Goal: Task Accomplishment & Management: Complete application form

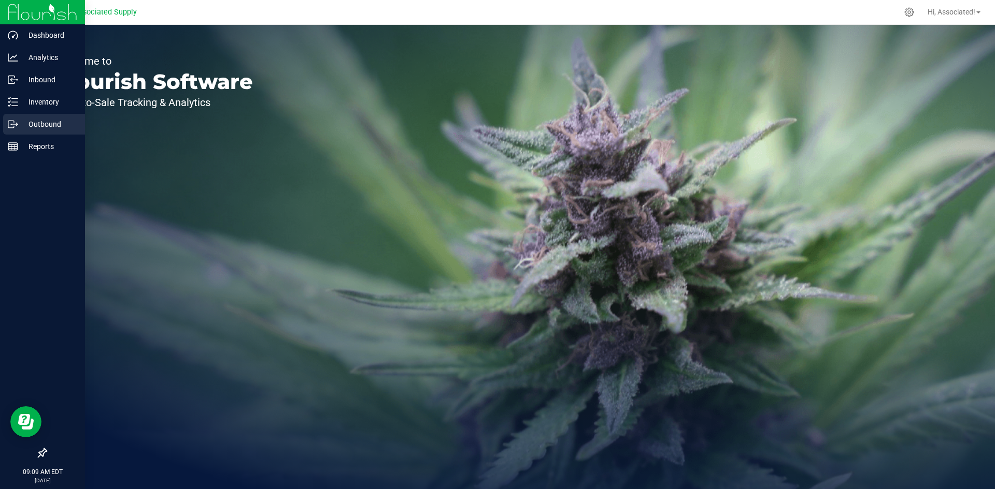
click at [24, 128] on p "Outbound" at bounding box center [49, 124] width 62 height 12
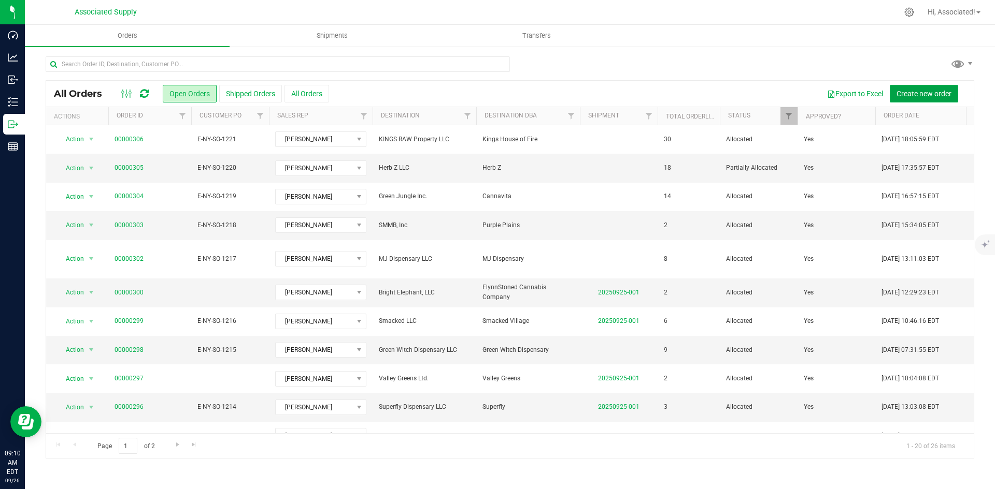
click at [909, 90] on span "Create new order" at bounding box center [923, 94] width 55 height 8
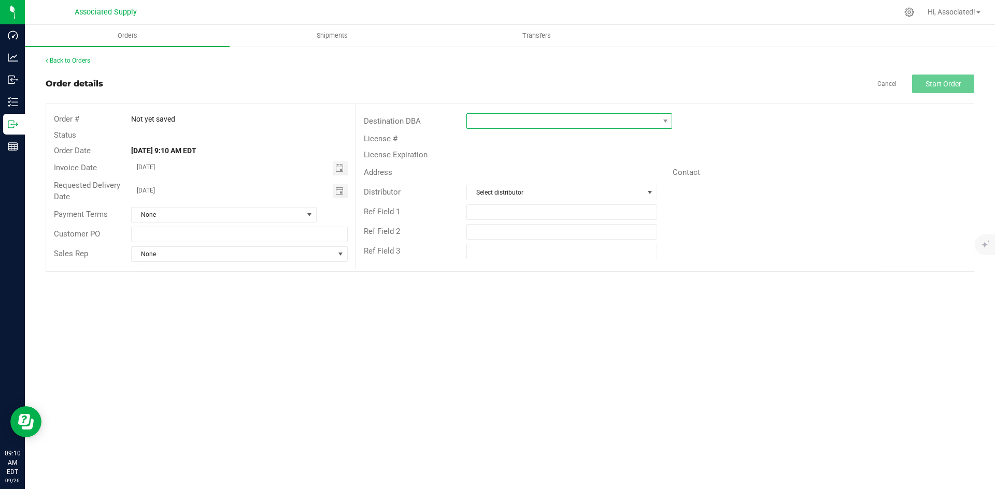
click at [579, 118] on span at bounding box center [563, 121] width 192 height 15
type input "g"
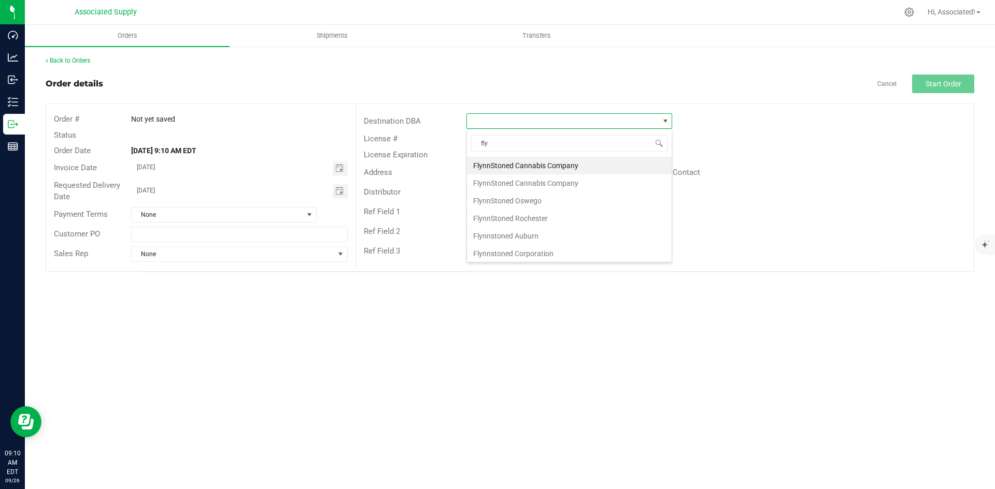
type input "flyn"
click at [548, 167] on li "FlynnStoned Cannabis Company" at bounding box center [569, 166] width 205 height 18
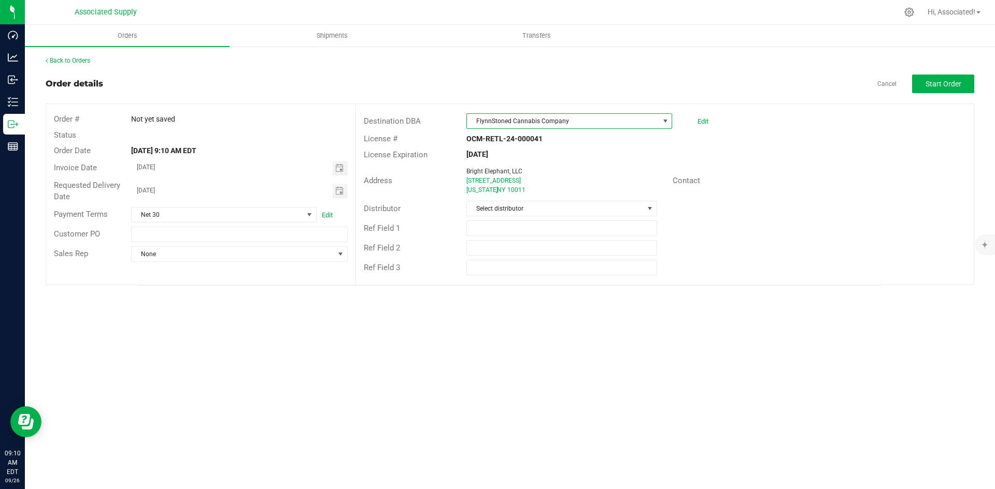
click at [573, 122] on span "FlynnStoned Cannabis Company" at bounding box center [563, 121] width 192 height 15
type input "flyn"
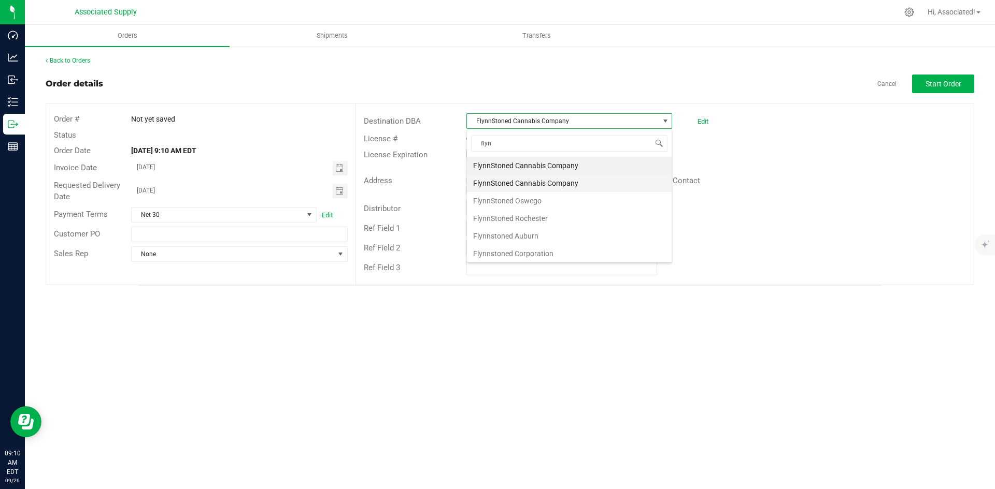
click at [571, 181] on li "FlynnStoned Cannabis Company" at bounding box center [569, 184] width 205 height 18
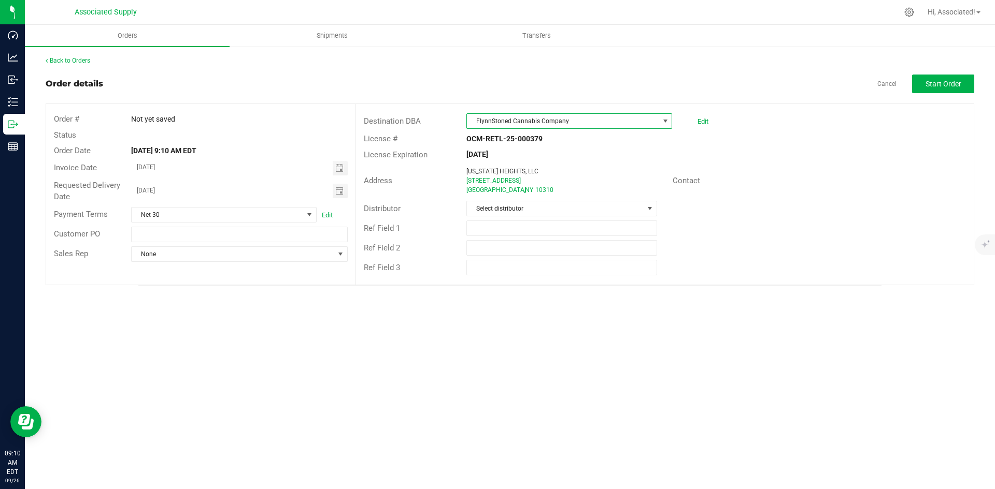
click at [602, 125] on span "FlynnStoned Cannabis Company" at bounding box center [563, 121] width 192 height 15
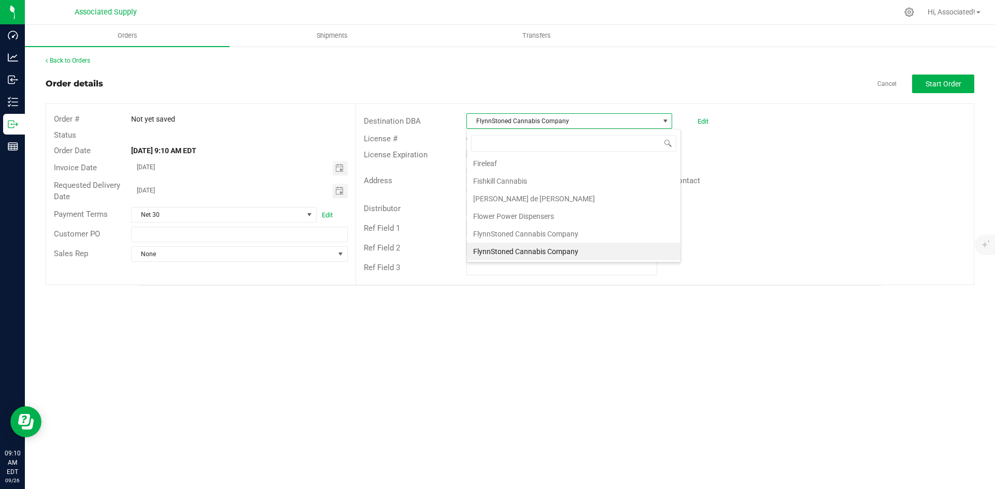
click at [627, 123] on span "FlynnStoned Cannabis Company" at bounding box center [563, 121] width 192 height 15
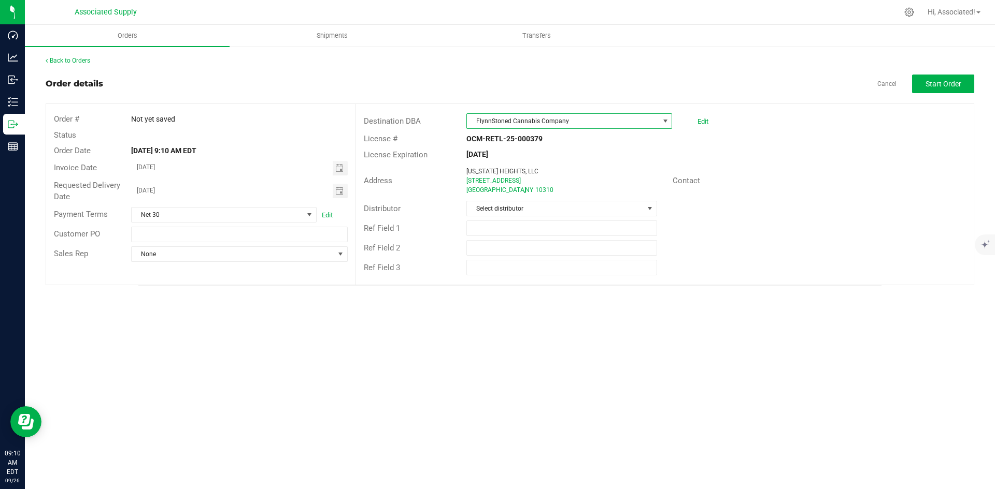
click at [627, 123] on span "FlynnStoned Cannabis Company" at bounding box center [563, 121] width 192 height 15
click at [595, 118] on span "FlynnStoned Cannabis Company" at bounding box center [563, 121] width 192 height 15
click at [592, 122] on span "FlynnStoned Cannabis Company" at bounding box center [563, 121] width 192 height 15
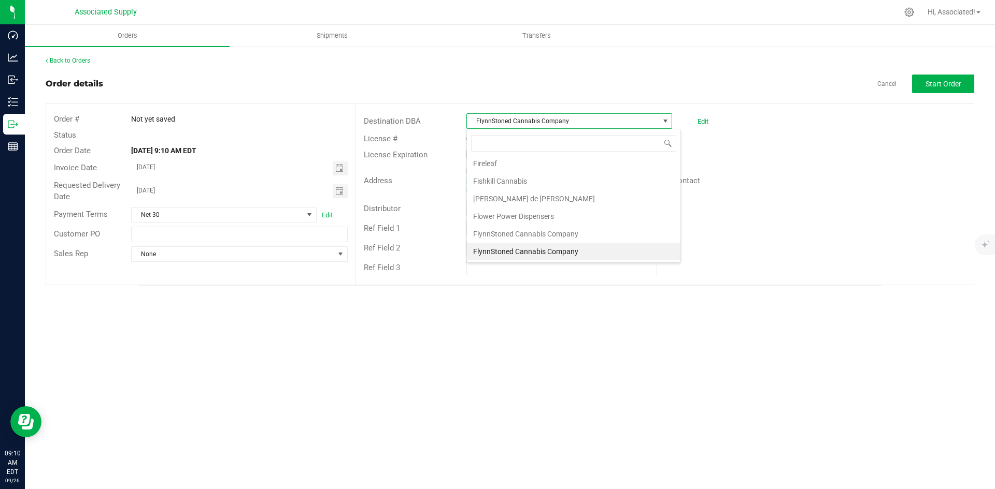
click at [568, 120] on span "FlynnStoned Cannabis Company" at bounding box center [563, 121] width 192 height 15
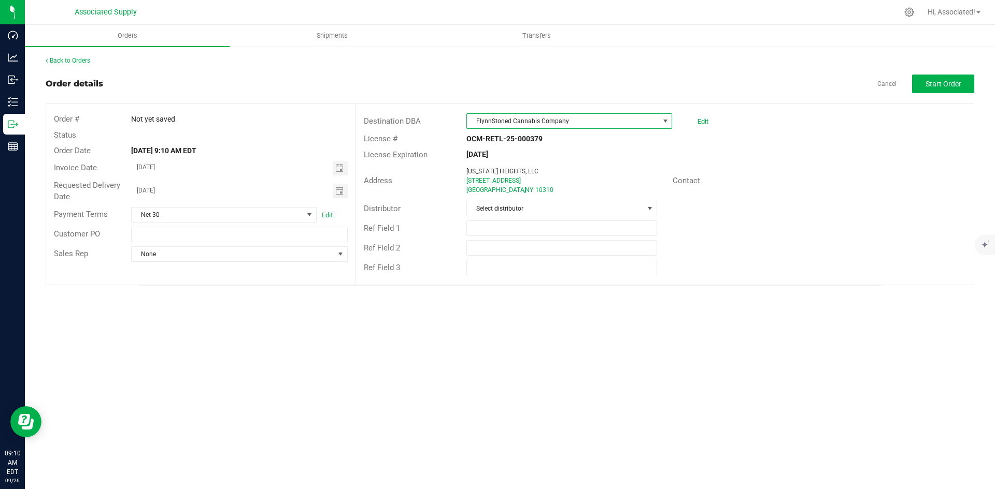
click at [616, 122] on span "FlynnStoned Cannabis Company" at bounding box center [563, 121] width 192 height 15
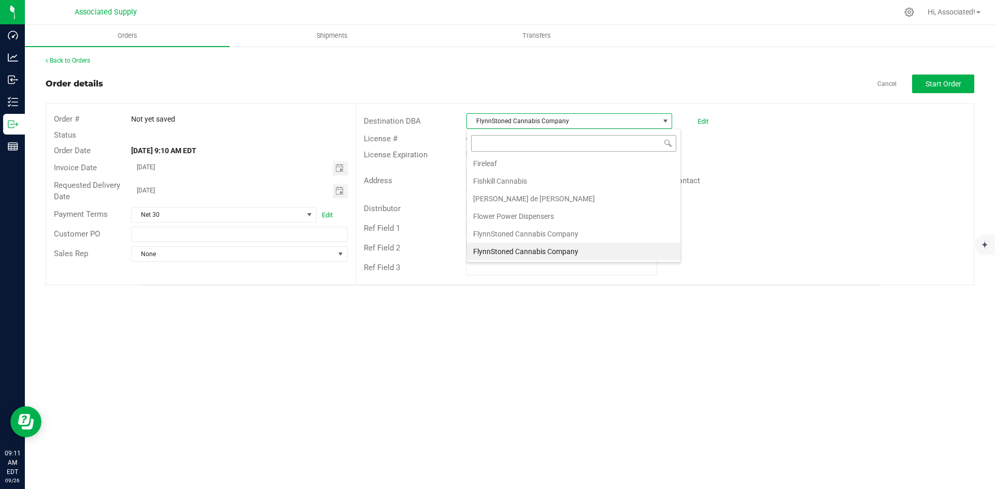
click at [598, 143] on input at bounding box center [573, 143] width 205 height 16
click at [700, 121] on link "Edit" at bounding box center [702, 122] width 11 height 8
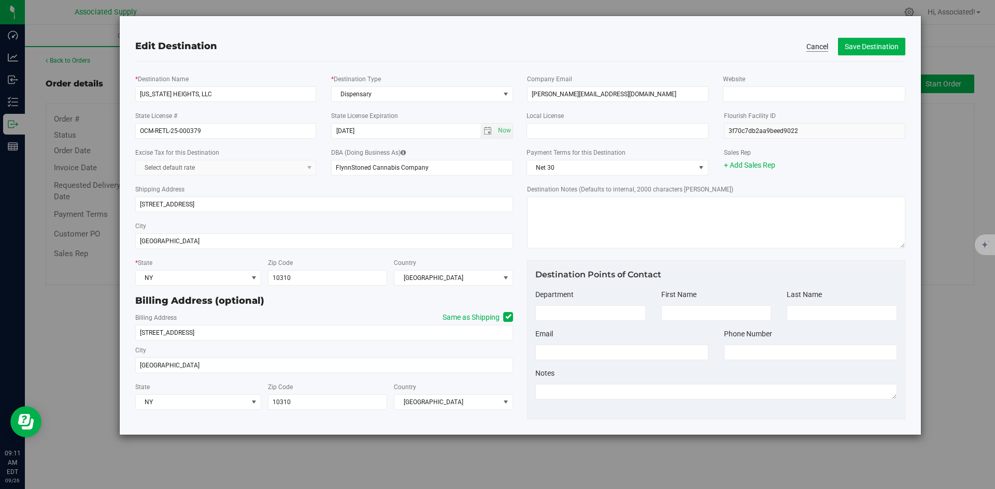
click at [812, 46] on button "Cancel" at bounding box center [817, 46] width 22 height 10
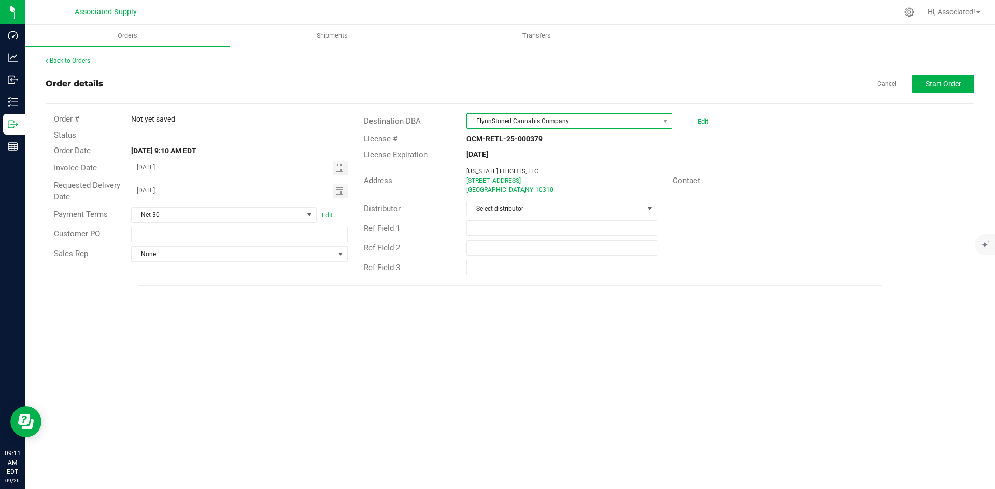
click at [561, 119] on span "FlynnStoned Cannabis Company" at bounding box center [563, 121] width 192 height 15
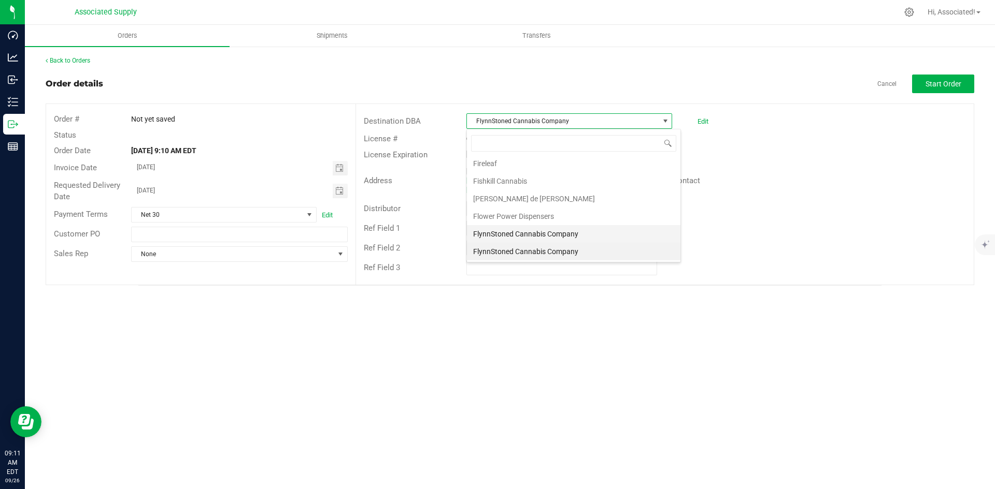
click at [577, 234] on li "FlynnStoned Cannabis Company" at bounding box center [573, 234] width 213 height 18
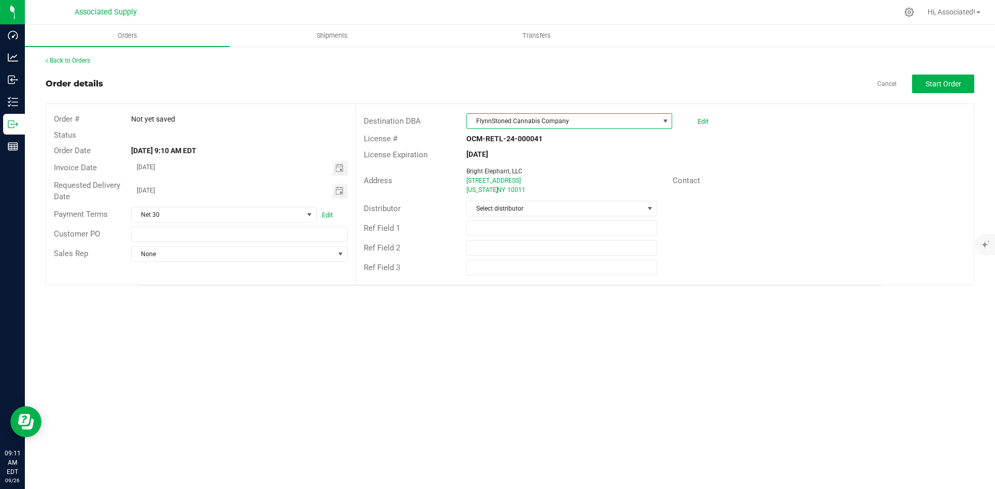
click at [624, 123] on span "FlynnStoned Cannabis Company" at bounding box center [563, 121] width 192 height 15
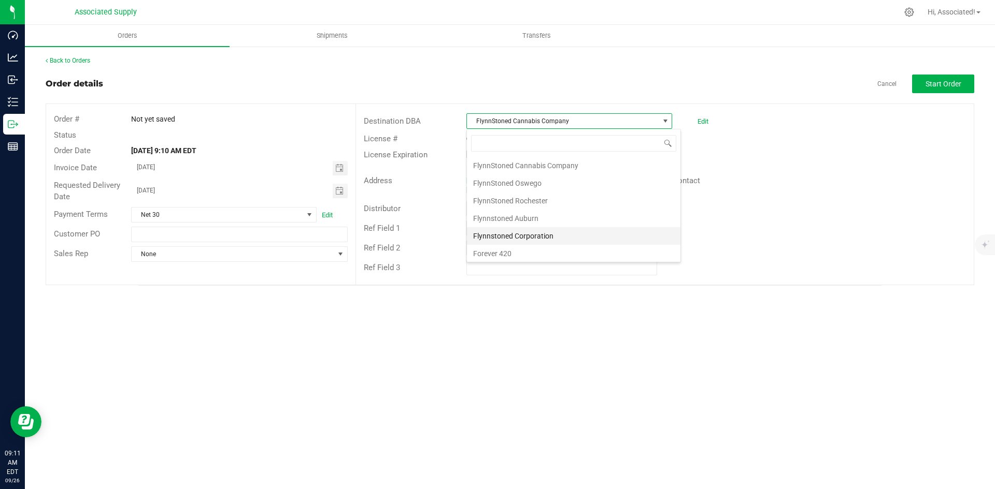
click at [564, 239] on li "Flynnstoned Corporation" at bounding box center [573, 236] width 213 height 18
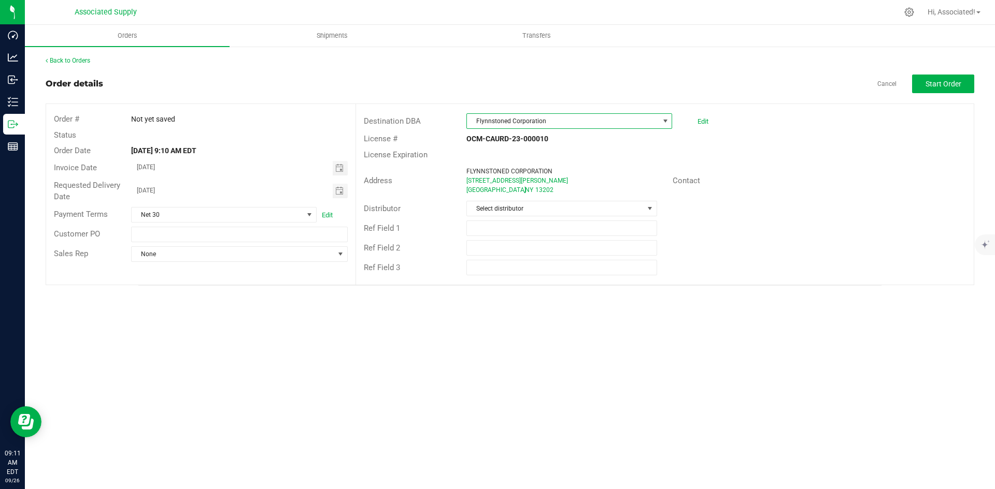
click at [606, 121] on span "Flynnstoned Corporation" at bounding box center [563, 121] width 192 height 15
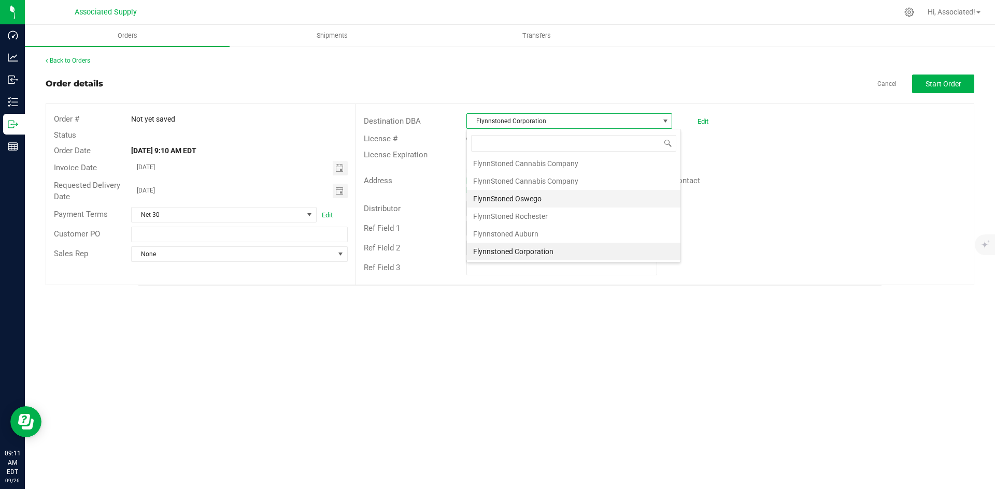
click at [574, 200] on li "FlynnStoned Oswego" at bounding box center [573, 199] width 213 height 18
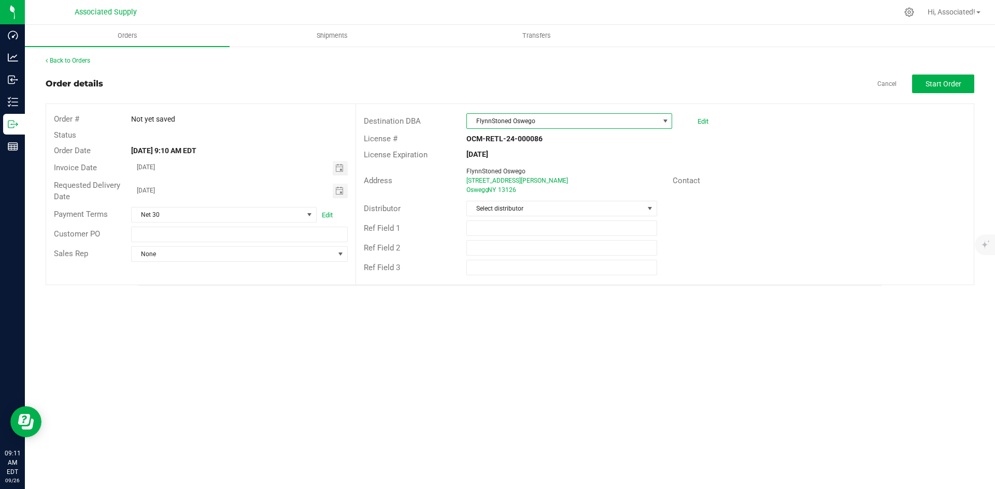
click at [596, 118] on span "FlynnStoned Oswego" at bounding box center [563, 121] width 192 height 15
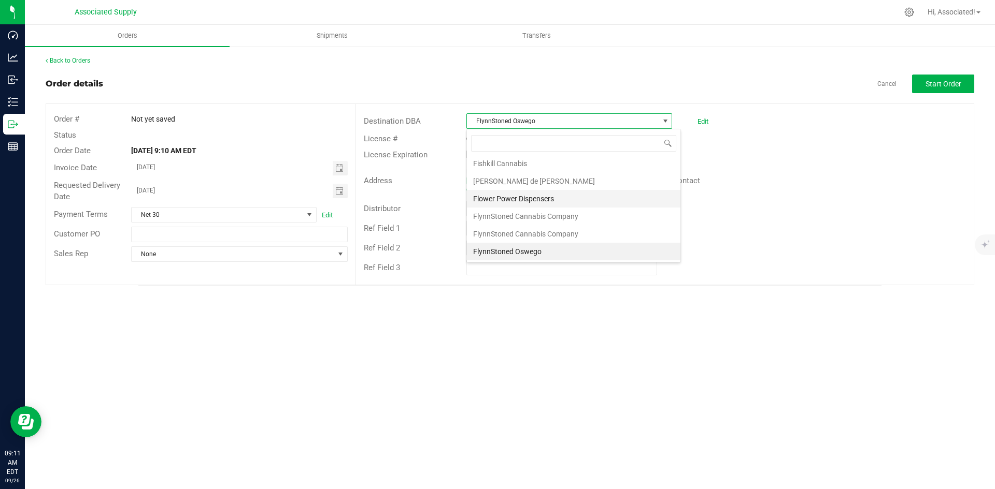
scroll to position [1938, 0]
click at [558, 176] on li "FlynnStoned Cannabis Company" at bounding box center [573, 183] width 213 height 18
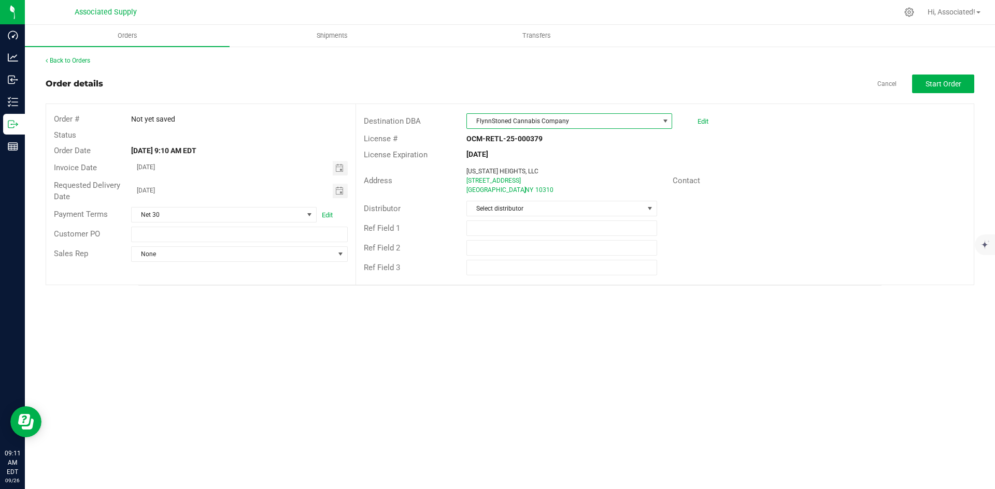
click at [590, 123] on span "FlynnStoned Cannabis Company" at bounding box center [563, 121] width 192 height 15
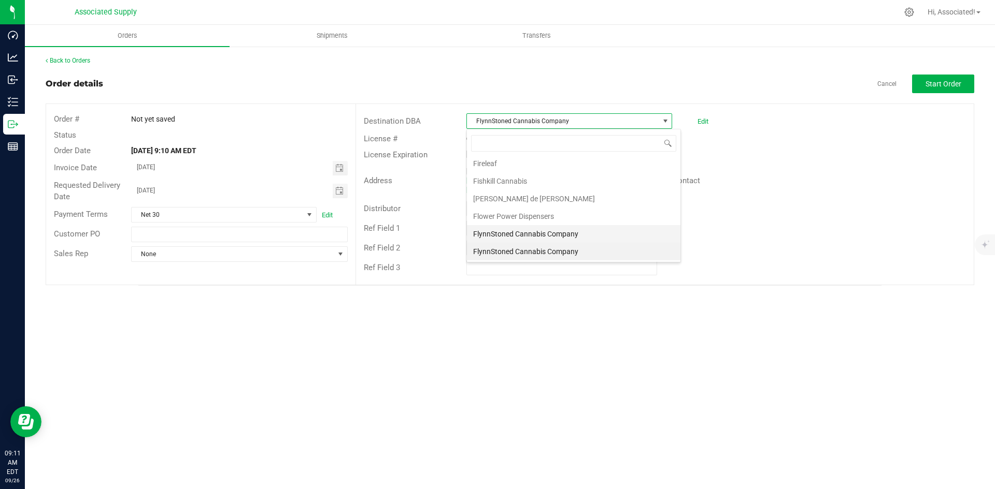
click at [555, 228] on li "FlynnStoned Cannabis Company" at bounding box center [573, 234] width 213 height 18
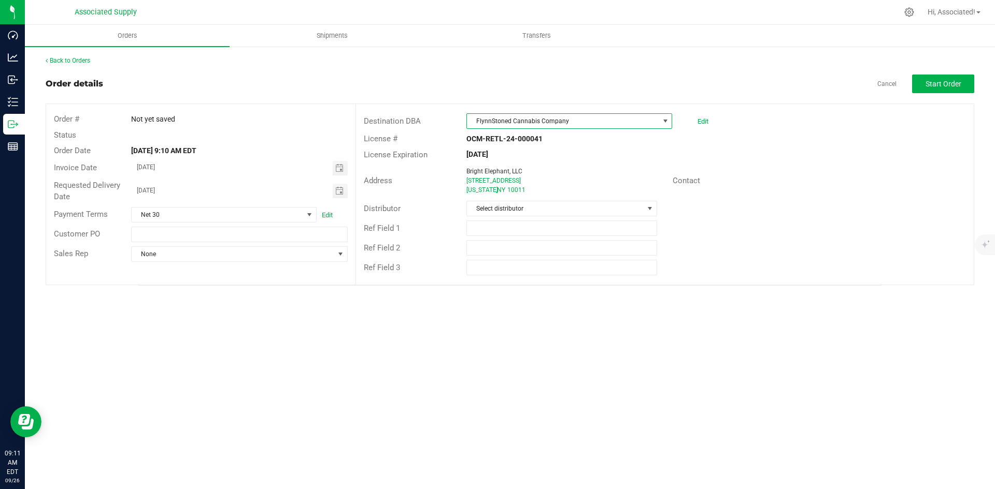
click at [600, 122] on span "FlynnStoned Cannabis Company" at bounding box center [563, 121] width 192 height 15
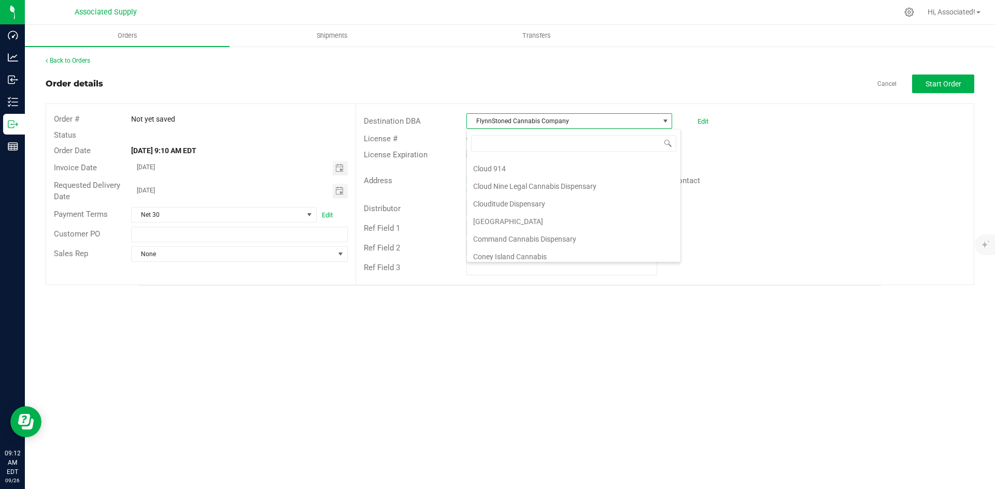
scroll to position [1437, 0]
click at [624, 123] on span "FlynnStoned Cannabis Company" at bounding box center [563, 121] width 192 height 15
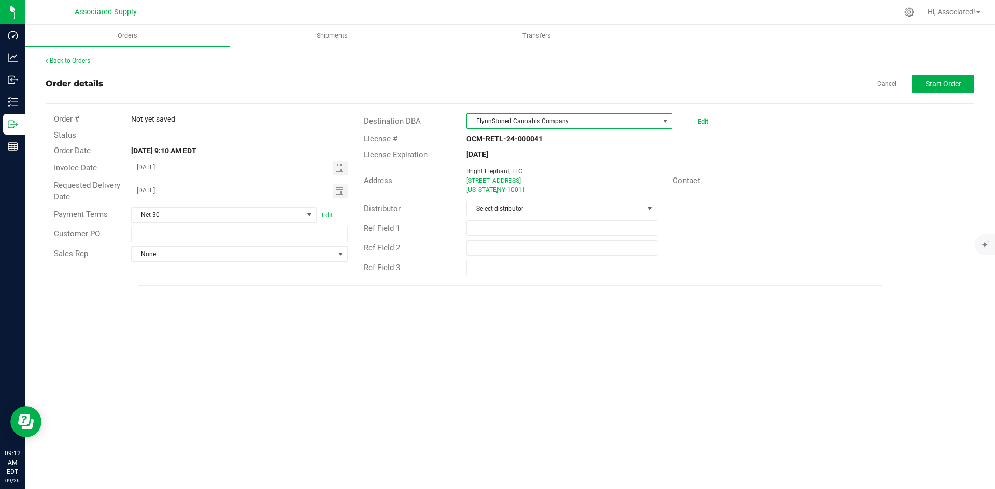
click at [624, 123] on span "FlynnStoned Cannabis Company" at bounding box center [563, 121] width 192 height 15
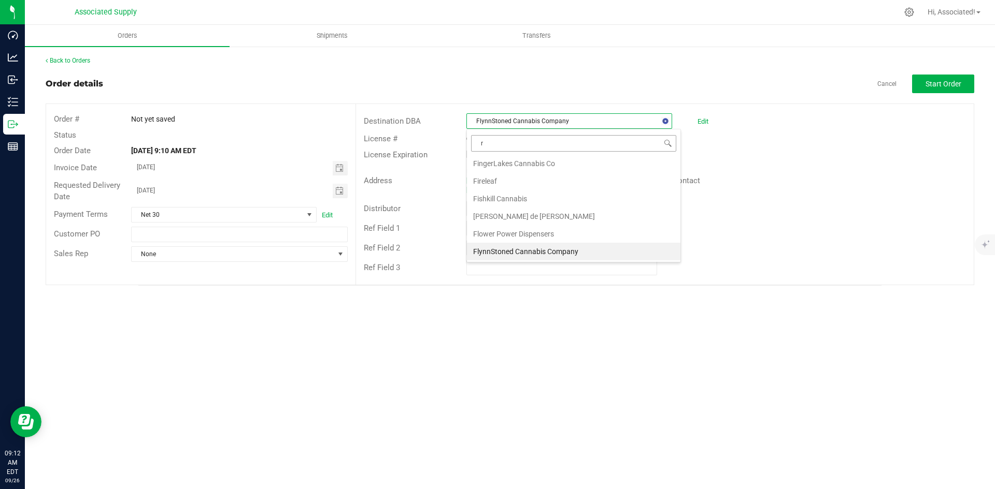
scroll to position [0, 0]
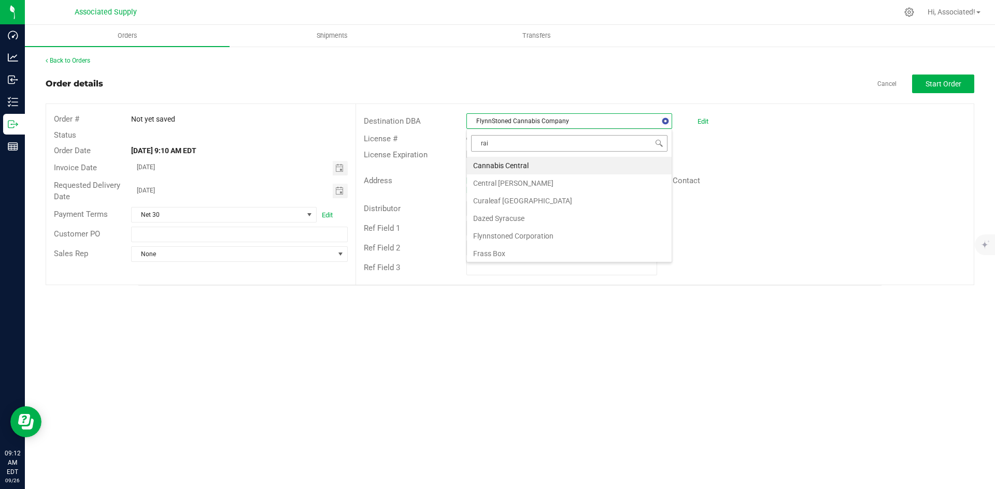
type input "rain"
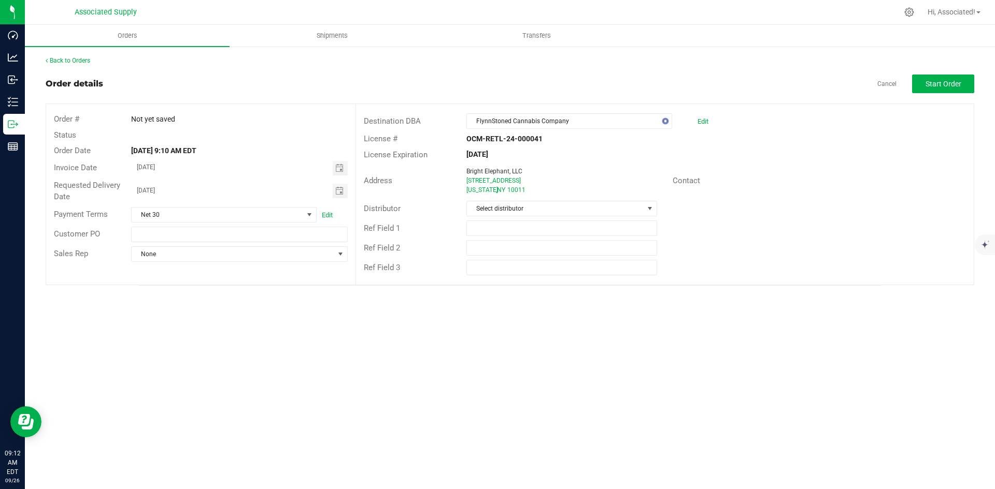
click at [825, 188] on div "Contact" at bounding box center [819, 181] width 309 height 16
click at [63, 59] on link "Back to Orders" at bounding box center [68, 60] width 45 height 7
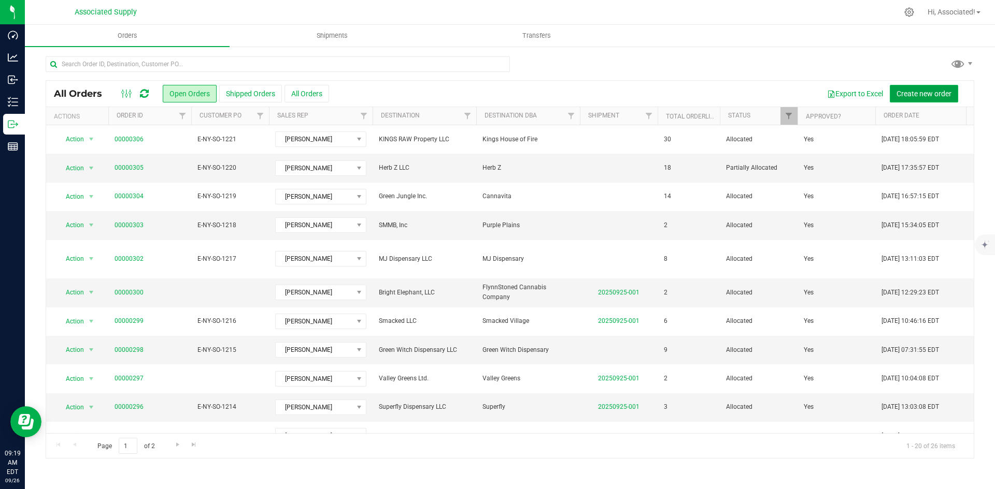
click at [906, 94] on span "Create new order" at bounding box center [923, 94] width 55 height 8
